Goal: Task Accomplishment & Management: Use online tool/utility

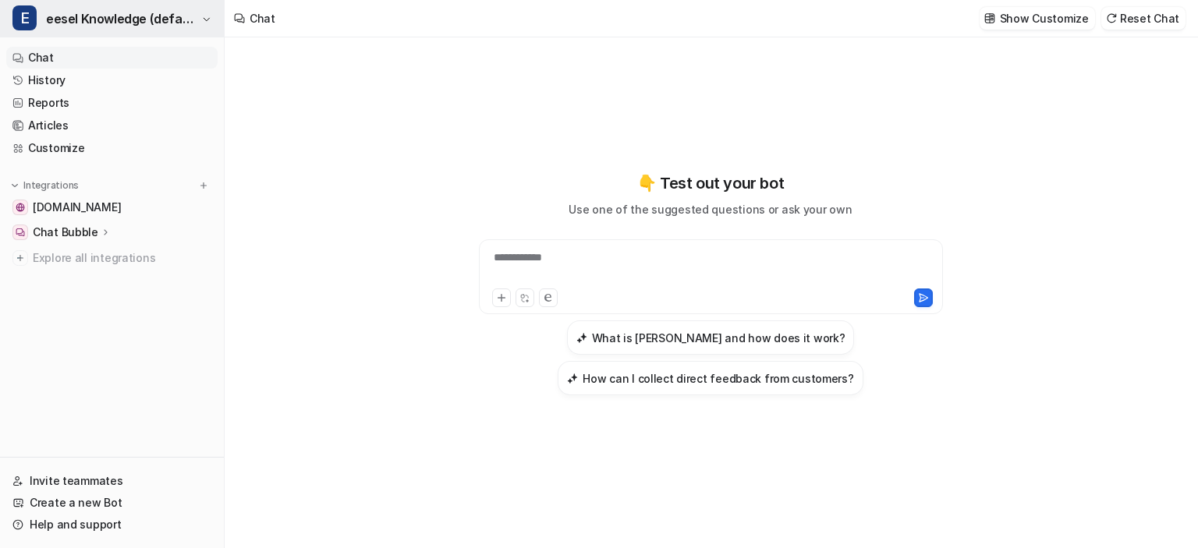
click at [200, 20] on button "E eesel Knowledge (default)" at bounding box center [112, 18] width 224 height 37
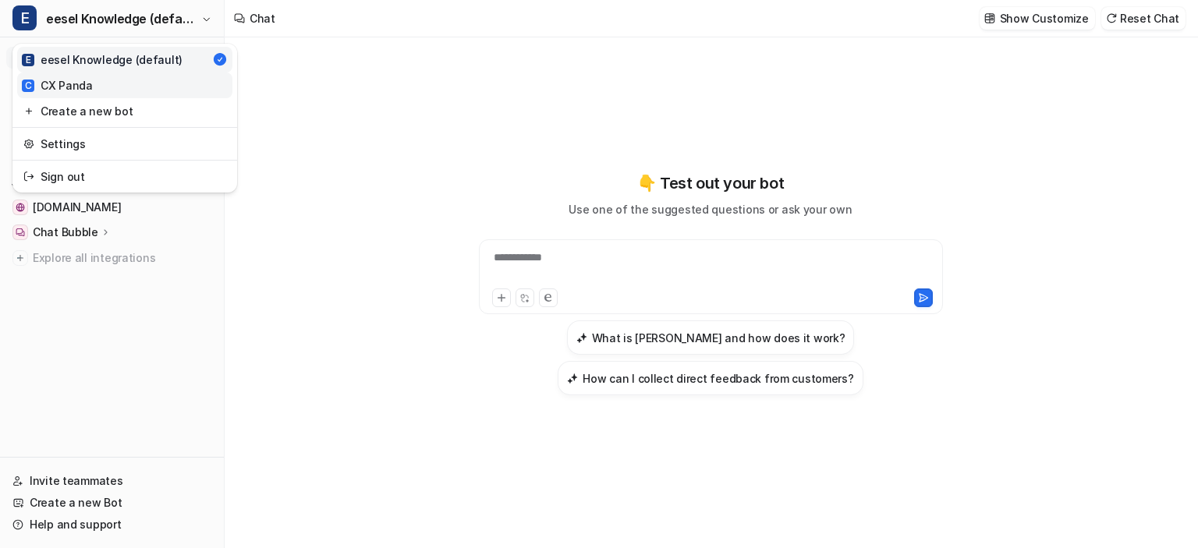
click at [161, 89] on link "C CX Panda" at bounding box center [124, 86] width 215 height 26
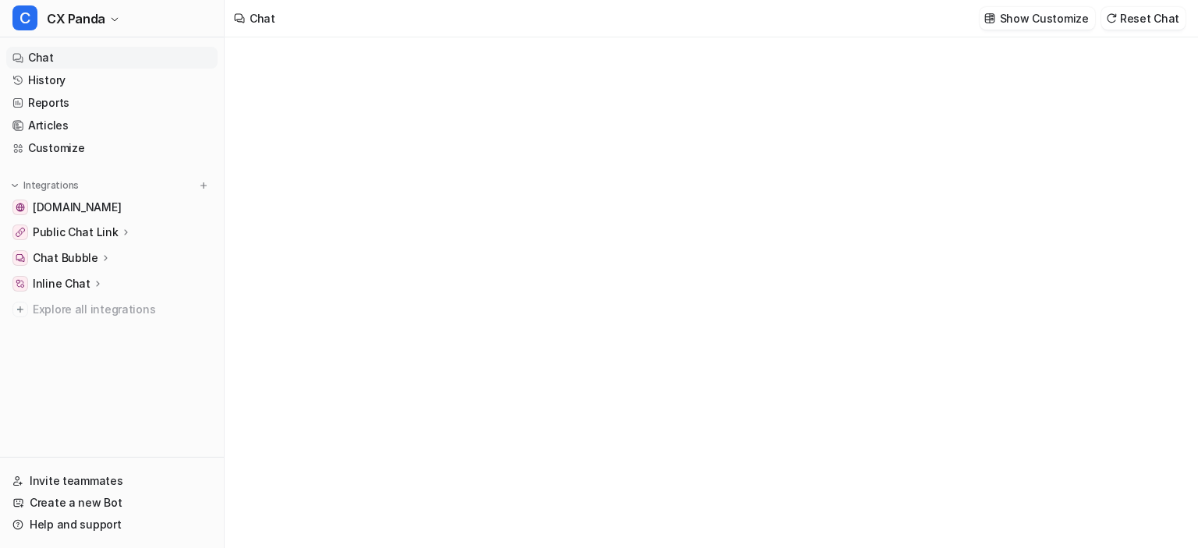
type textarea "**********"
